Goal: Navigation & Orientation: Find specific page/section

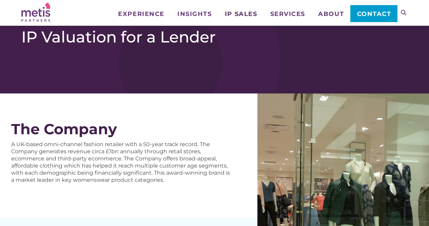
scroll to position [38, 0]
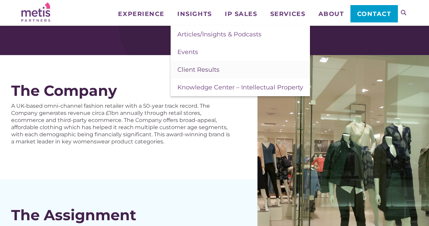
click at [205, 69] on span "Client Results" at bounding box center [198, 69] width 42 height 7
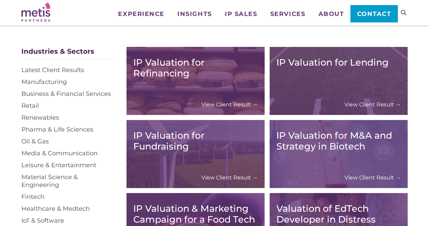
scroll to position [58, 0]
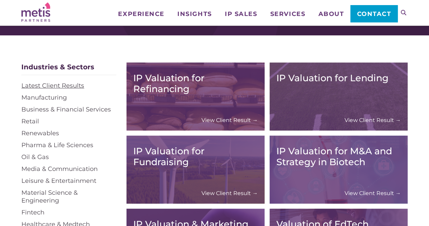
click at [75, 84] on link "Latest Client Results" at bounding box center [52, 85] width 63 height 7
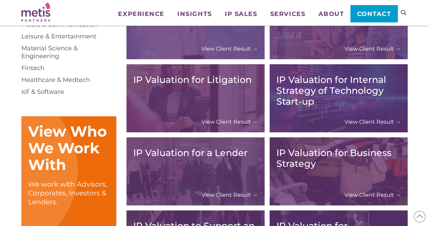
scroll to position [203, 0]
